Goal: Use online tool/utility: Utilize a website feature to perform a specific function

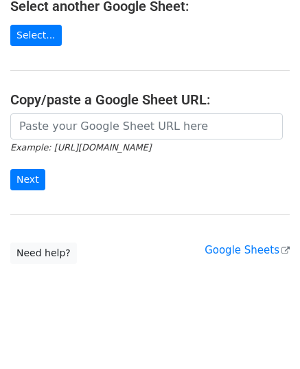
scroll to position [175, 0]
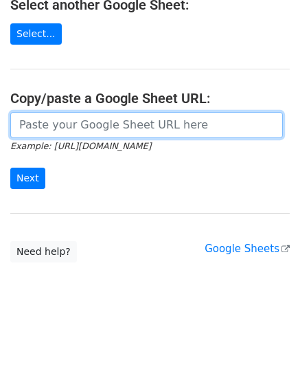
click at [93, 131] on input "url" at bounding box center [146, 125] width 273 height 26
paste input "[URL][DOMAIN_NAME]"
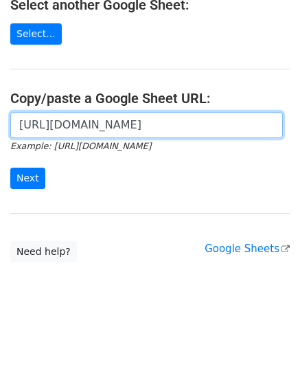
scroll to position [0, 403]
type input "[URL][DOMAIN_NAME]"
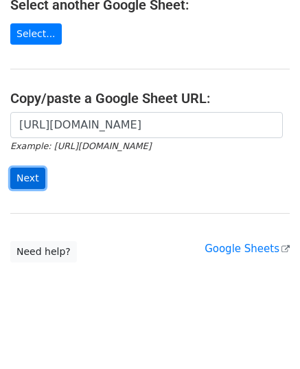
click at [23, 174] on input "Next" at bounding box center [27, 178] width 35 height 21
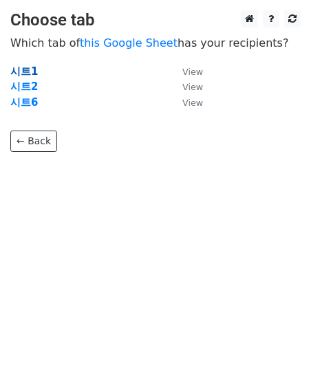
click at [22, 69] on strong "시트1" at bounding box center [23, 71] width 27 height 12
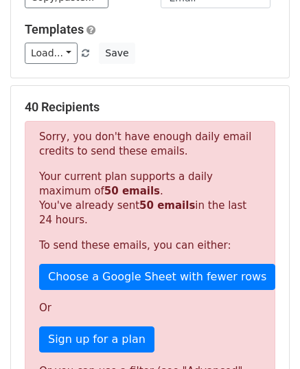
scroll to position [275, 0]
